Goal: Connect with others: Connect with others

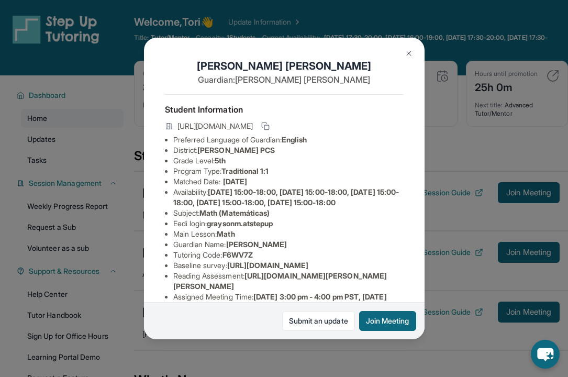
click at [264, 46] on button at bounding box center [408, 53] width 21 height 21
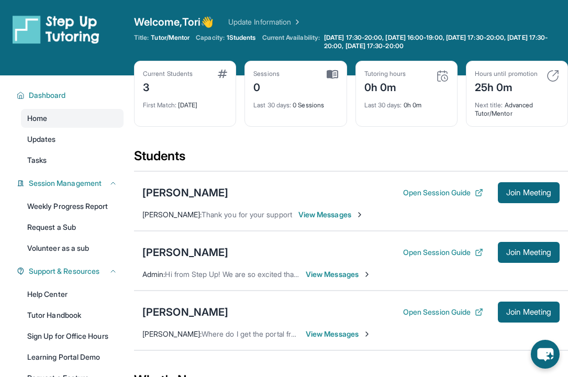
click at [264, 181] on div "[PERSON_NAME] Open Session Guide Join Meeting [PERSON_NAME] : Thank you for you…" at bounding box center [351, 201] width 434 height 60
click at [264, 193] on button "Open Session Guide" at bounding box center [443, 192] width 80 height 10
click at [264, 196] on span "Join Meeting" at bounding box center [528, 193] width 45 height 6
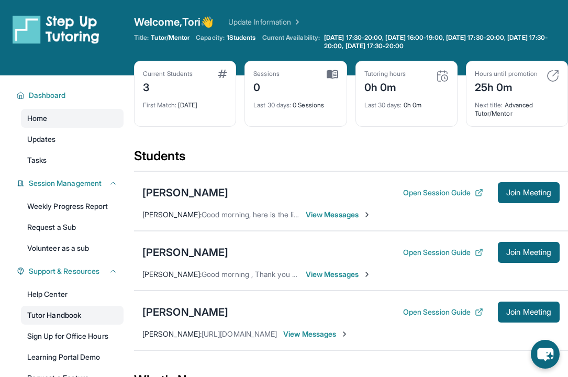
click at [66, 316] on link "Tutor Handbook" at bounding box center [72, 315] width 103 height 19
click at [187, 194] on div "[PERSON_NAME]" at bounding box center [185, 192] width 86 height 15
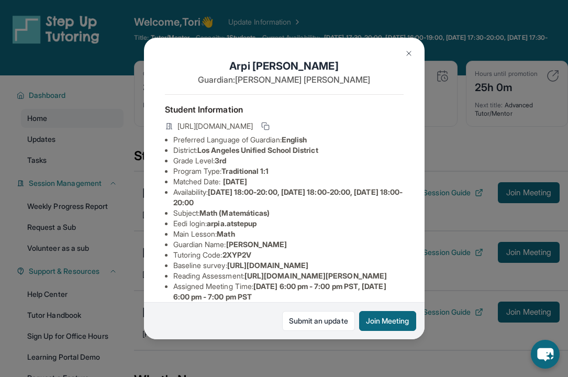
click at [264, 54] on img at bounding box center [409, 53] width 8 height 8
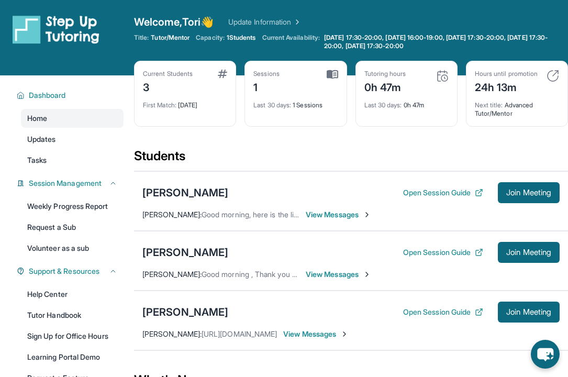
click at [441, 80] on img at bounding box center [442, 76] width 13 height 13
